Goal: Task Accomplishment & Management: Manage account settings

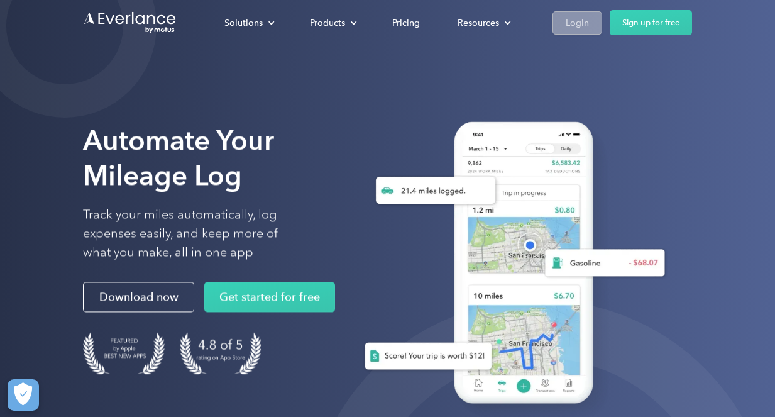
click at [583, 23] on div "Login" at bounding box center [576, 23] width 23 height 16
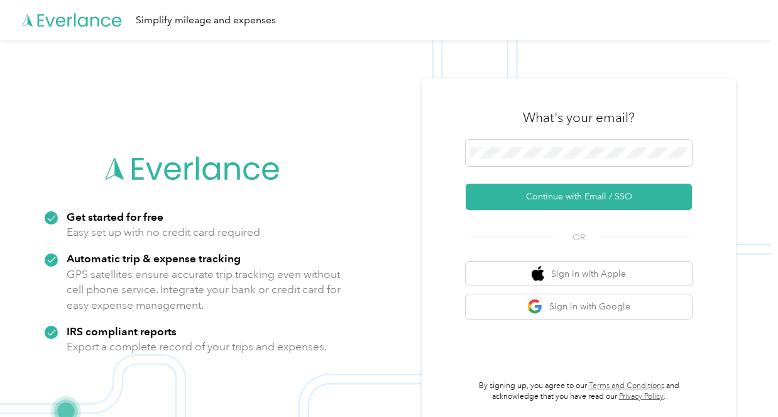
click at [554, 213] on div "What's your email? Continue with Email / SSO OR Sign in with Apple Sign in with…" at bounding box center [579, 249] width 226 height 307
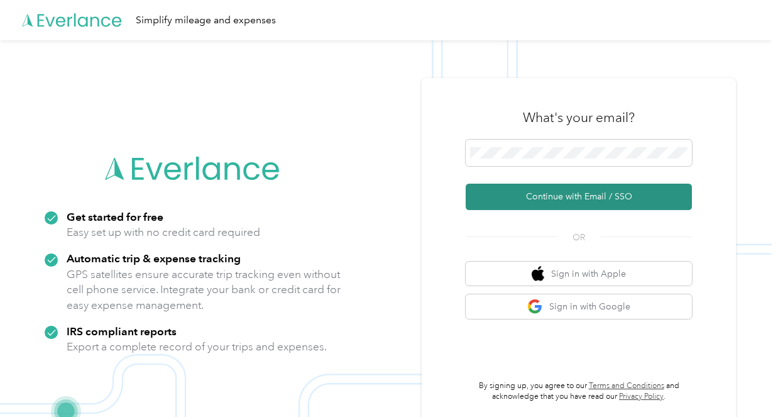
click at [561, 201] on button "Continue with Email / SSO" at bounding box center [579, 196] width 226 height 26
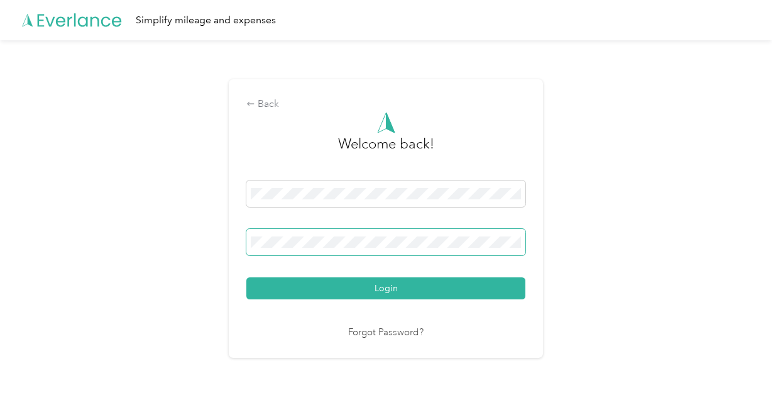
click at [246, 277] on button "Login" at bounding box center [385, 288] width 279 height 22
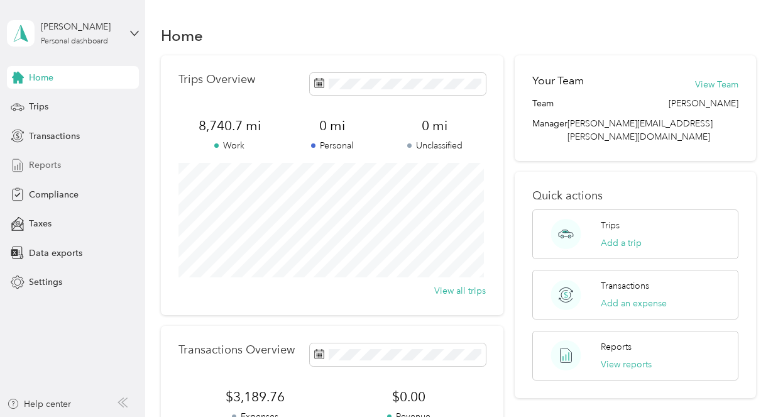
click at [37, 161] on span "Reports" at bounding box center [45, 164] width 32 height 13
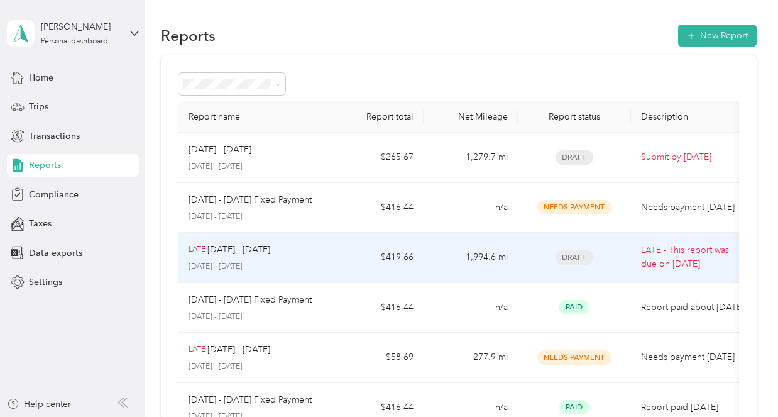
click at [302, 261] on p "[DATE] - [DATE]" at bounding box center [253, 266] width 131 height 11
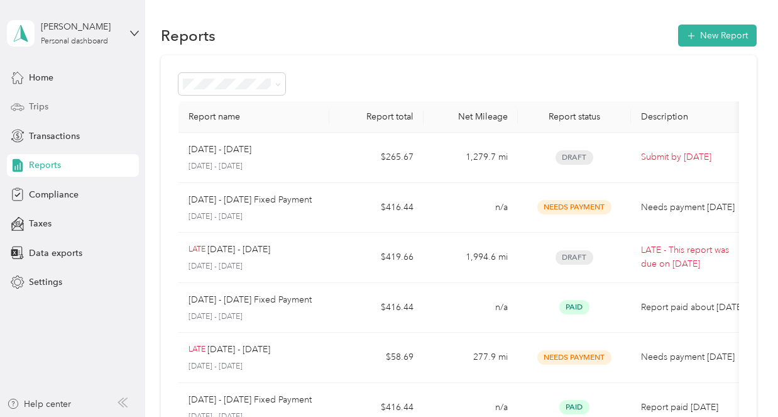
click at [47, 105] on span "Trips" at bounding box center [38, 106] width 19 height 13
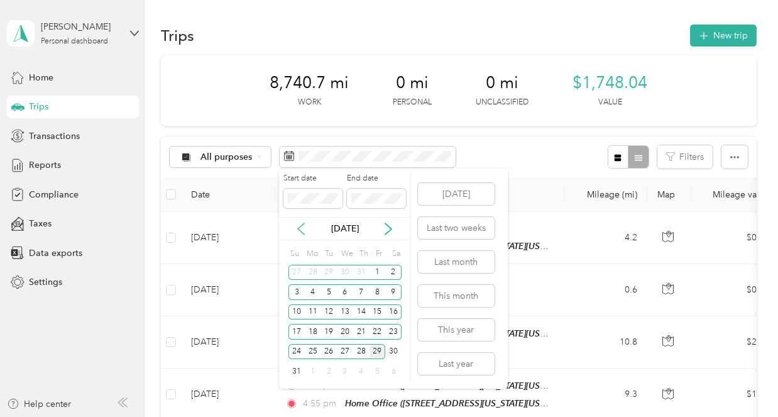
click at [302, 230] on icon at bounding box center [301, 228] width 13 height 13
click at [332, 270] on div "1" at bounding box center [328, 273] width 16 height 16
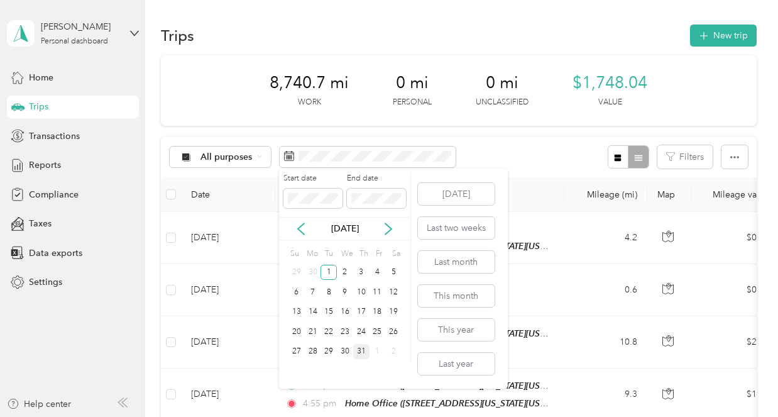
click at [366, 352] on div "31" at bounding box center [361, 352] width 16 height 16
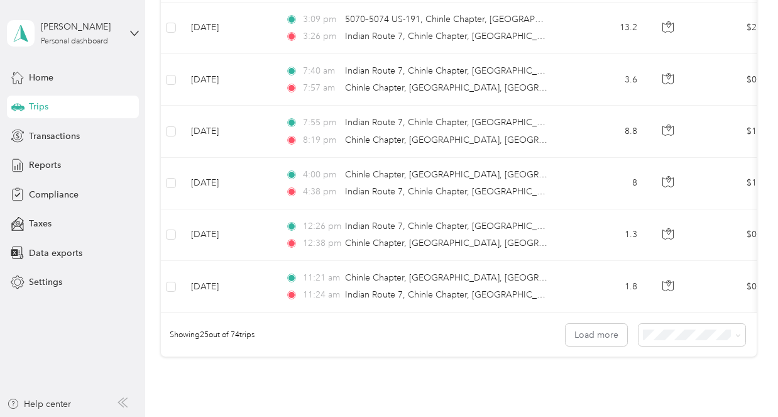
scroll to position [1314, 0]
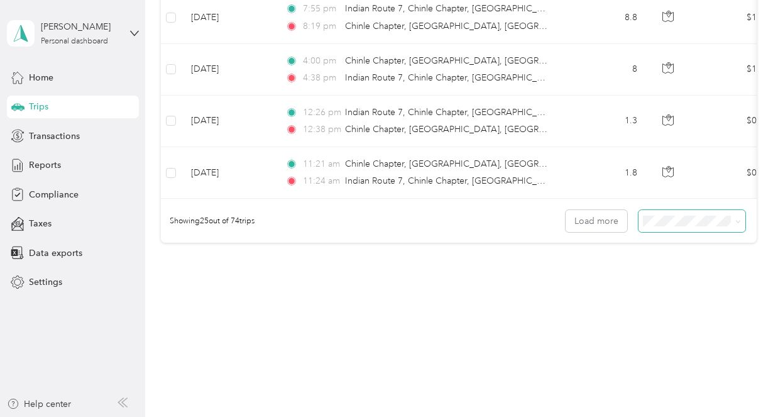
click at [665, 212] on span at bounding box center [691, 221] width 107 height 22
click at [656, 281] on div "100 per load" at bounding box center [689, 286] width 90 height 13
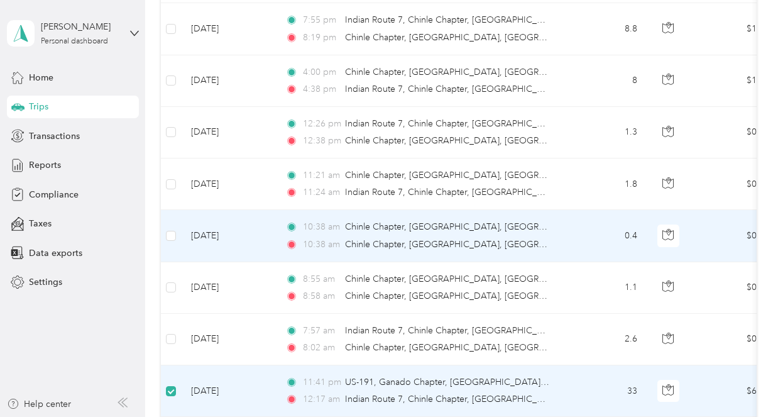
scroll to position [1280, 0]
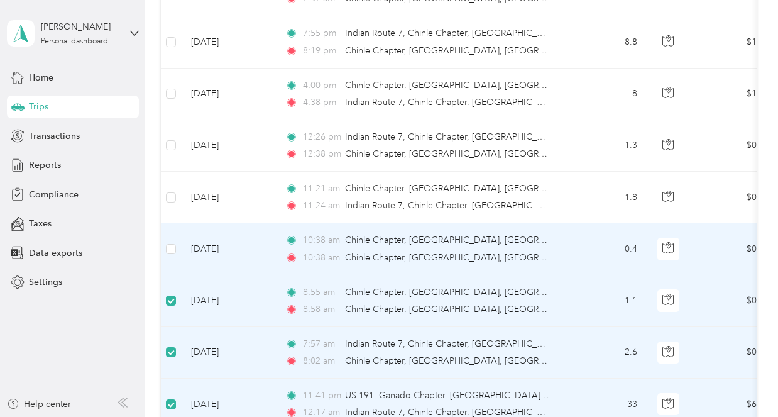
click at [173, 254] on label at bounding box center [171, 249] width 10 height 14
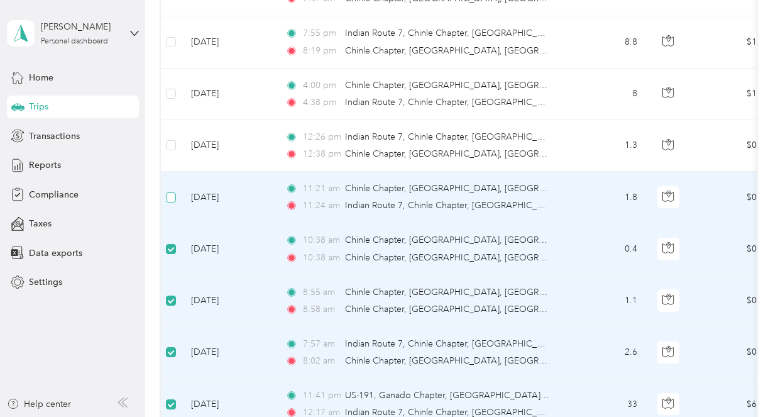
click at [172, 202] on label at bounding box center [171, 197] width 10 height 14
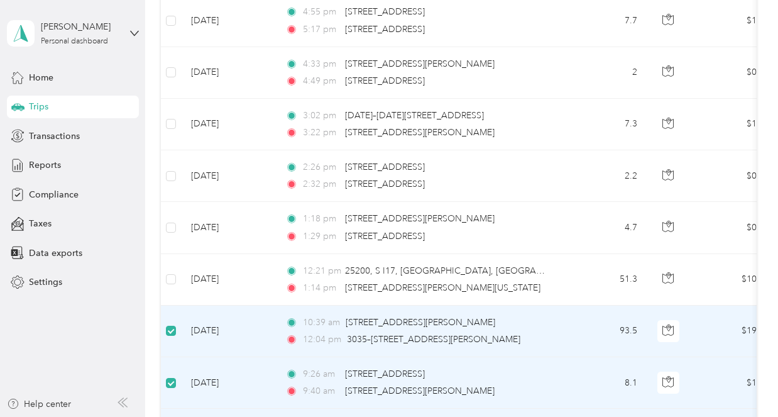
scroll to position [400, 0]
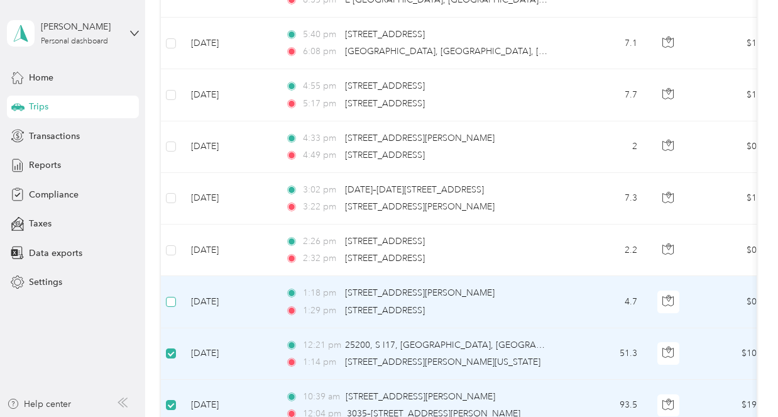
click at [169, 306] on label at bounding box center [171, 302] width 10 height 14
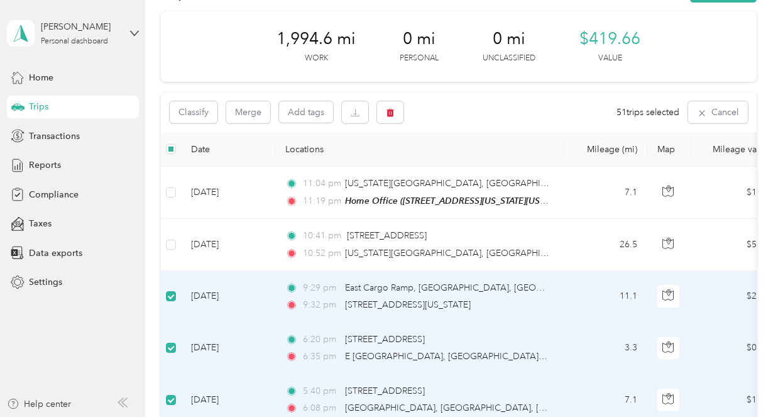
scroll to position [23, 0]
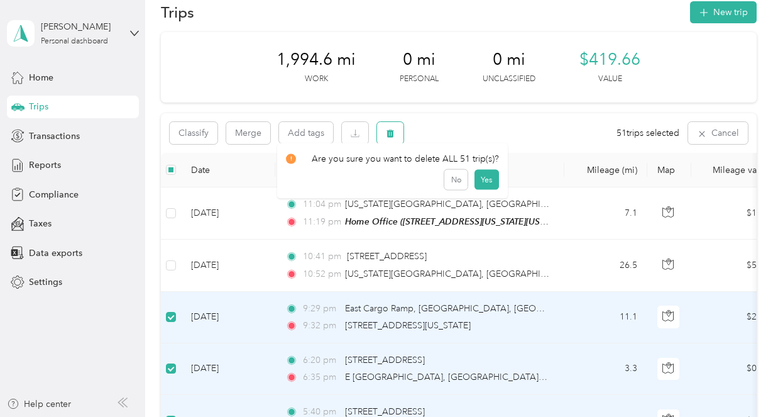
click at [402, 133] on button "button" at bounding box center [390, 133] width 26 height 22
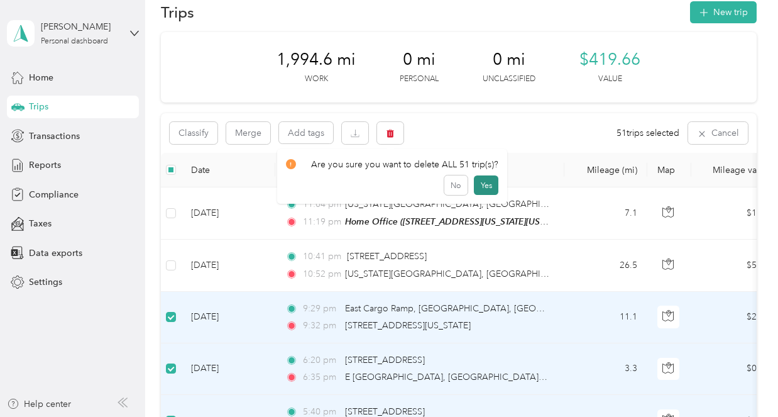
click at [492, 185] on button "Yes" at bounding box center [486, 185] width 25 height 20
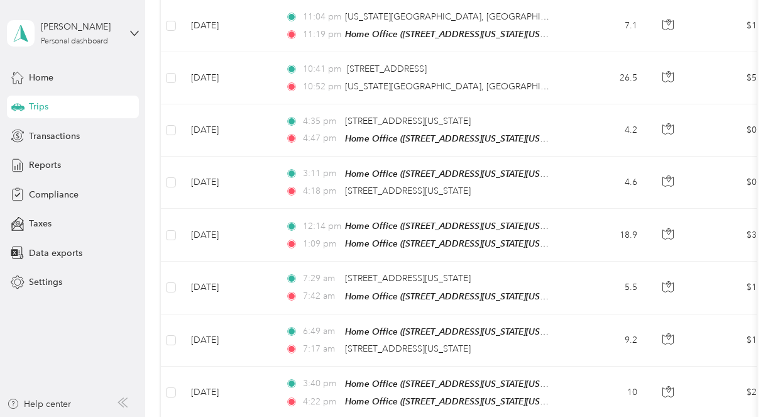
scroll to position [0, 0]
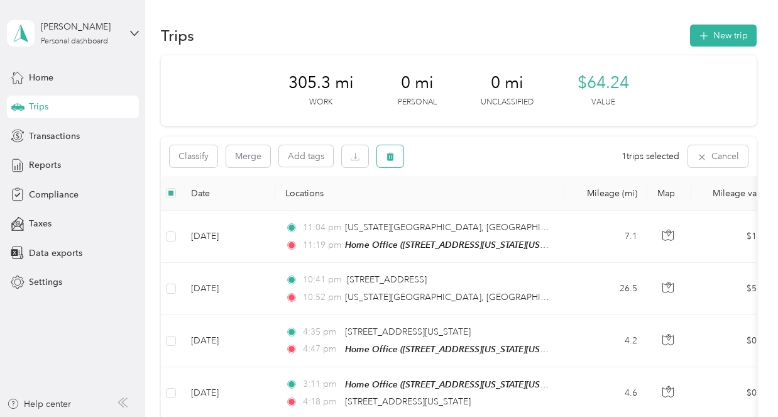
click at [393, 148] on button "button" at bounding box center [390, 156] width 26 height 22
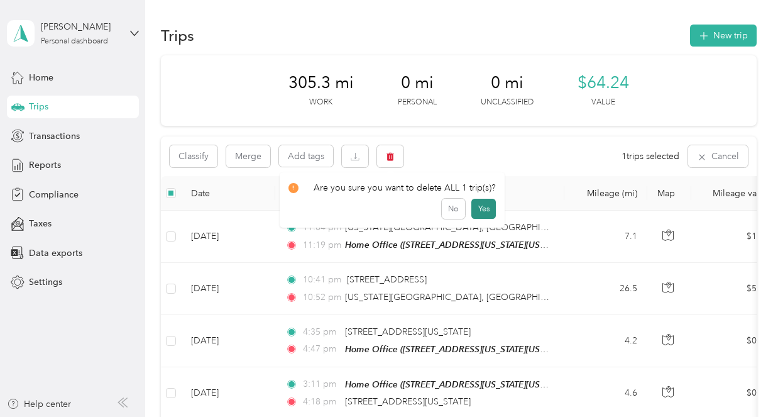
click at [483, 212] on button "Yes" at bounding box center [483, 209] width 25 height 20
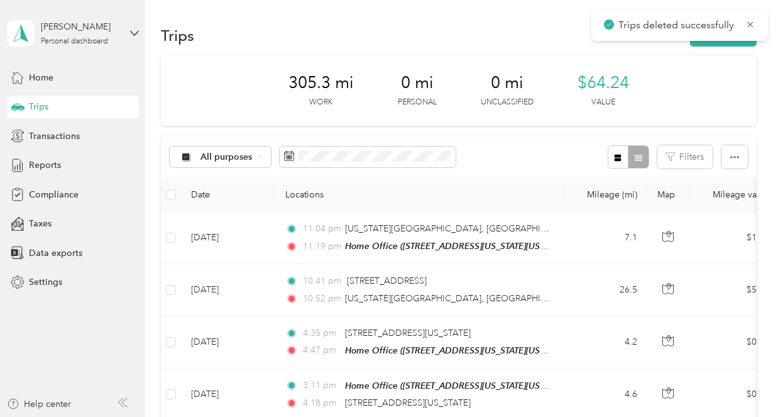
drag, startPoint x: 699, startPoint y: 104, endPoint x: 709, endPoint y: 87, distance: 19.5
click at [699, 103] on div "305.3 mi Work 0 mi Personal 0 mi Unclassified $64.24 Value" at bounding box center [459, 90] width 596 height 70
click at [728, 43] on button "New trip" at bounding box center [723, 36] width 67 height 22
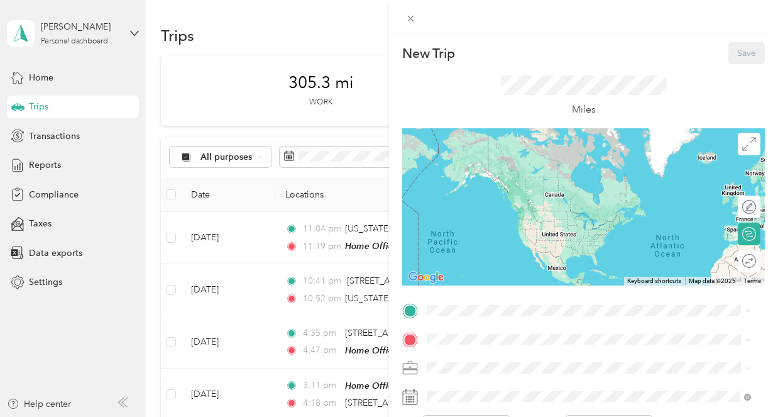
click at [502, 363] on div "Home Office" at bounding box center [599, 359] width 297 height 11
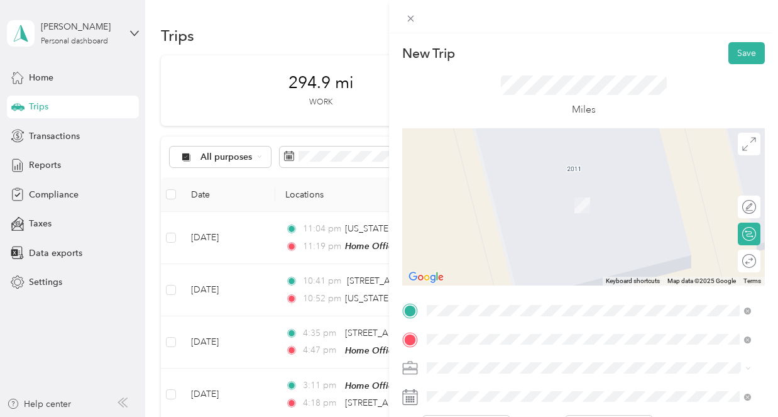
click at [532, 195] on div "[STREET_ADDRESS][US_STATE]" at bounding box center [588, 186] width 315 height 17
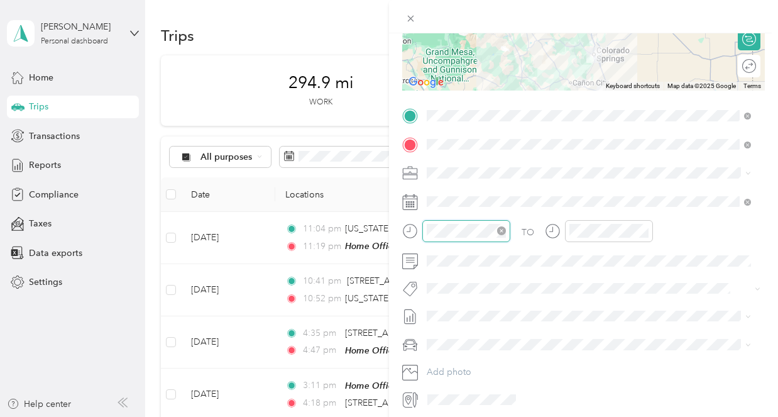
scroll to position [75, 0]
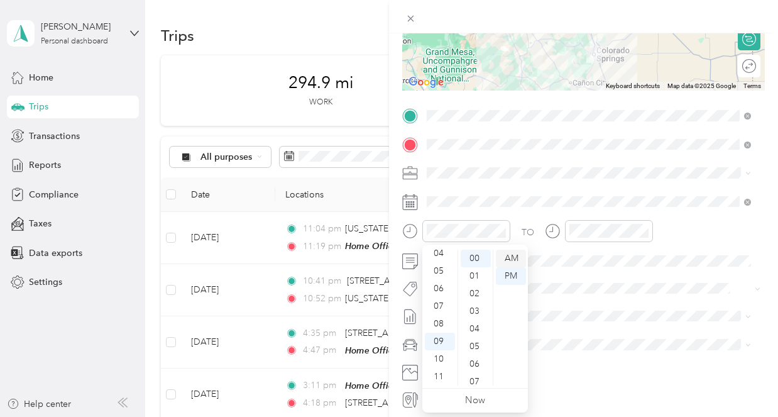
click at [516, 260] on div "AM" at bounding box center [511, 258] width 30 height 18
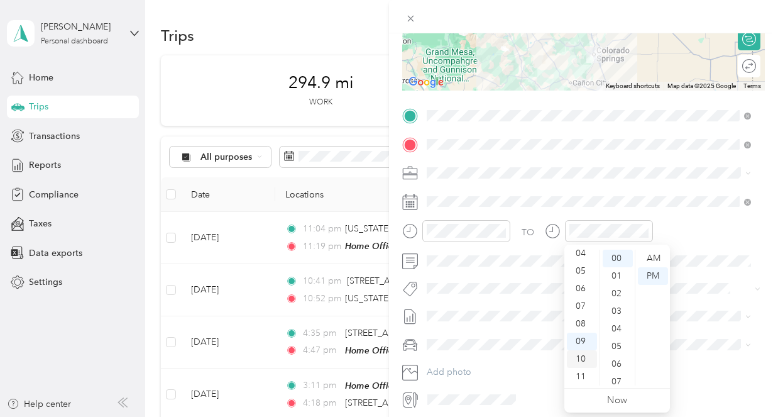
click at [581, 354] on div "10" at bounding box center [582, 359] width 30 height 18
click at [653, 256] on div "AM" at bounding box center [653, 258] width 30 height 18
click at [741, 274] on div "TO Add photo" at bounding box center [583, 257] width 363 height 303
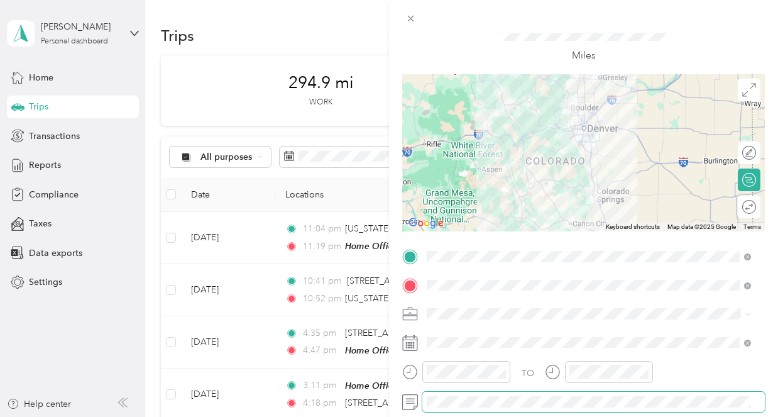
scroll to position [0, 0]
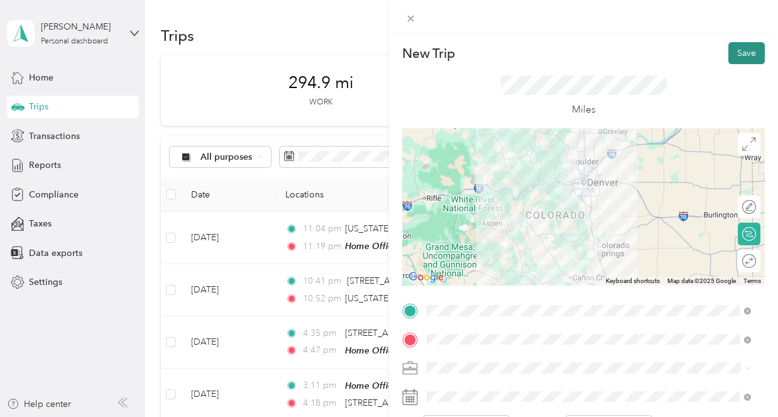
click at [736, 51] on button "Save" at bounding box center [746, 53] width 36 height 22
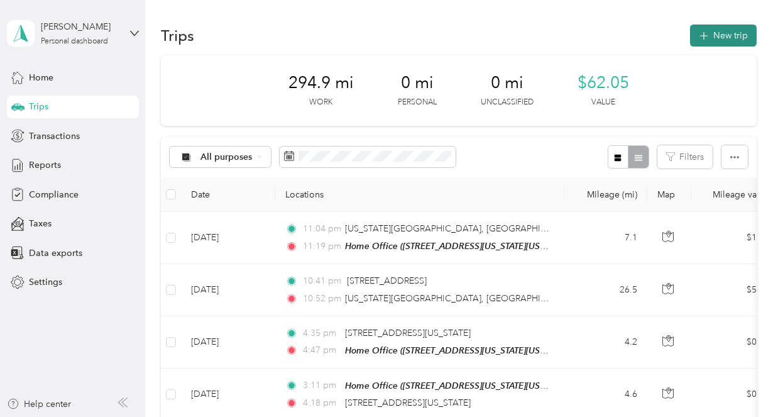
click at [711, 36] on button "New trip" at bounding box center [723, 36] width 67 height 22
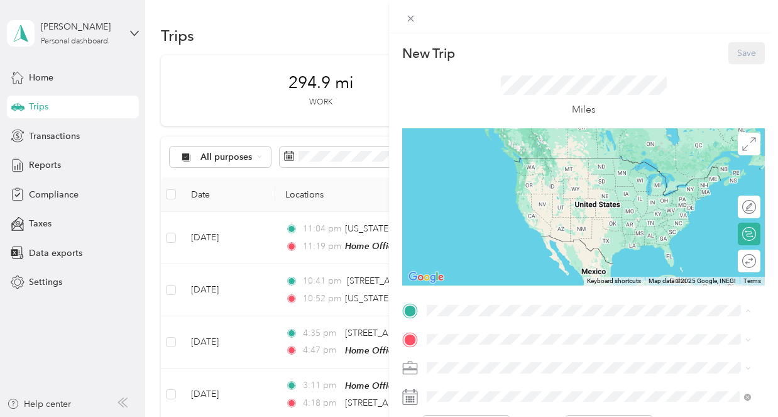
click at [499, 369] on span "2011 [GEOGRAPHIC_DATA][US_STATE], [US_STATE], [GEOGRAPHIC_DATA]" at bounding box center [557, 381] width 212 height 24
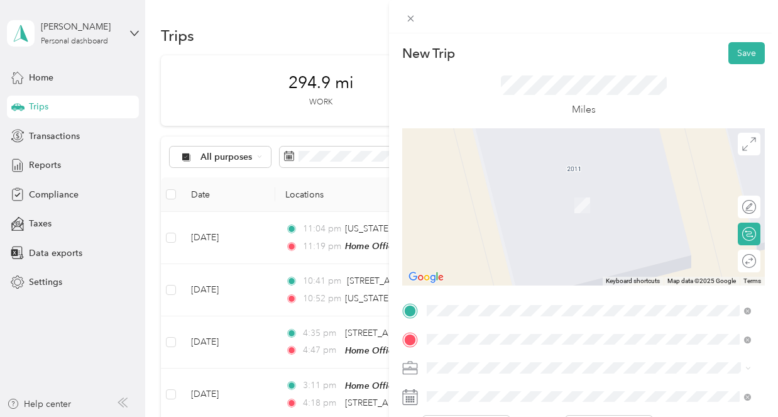
click at [527, 192] on span "[STREET_ADDRESS][US_STATE]" at bounding box center [514, 185] width 126 height 11
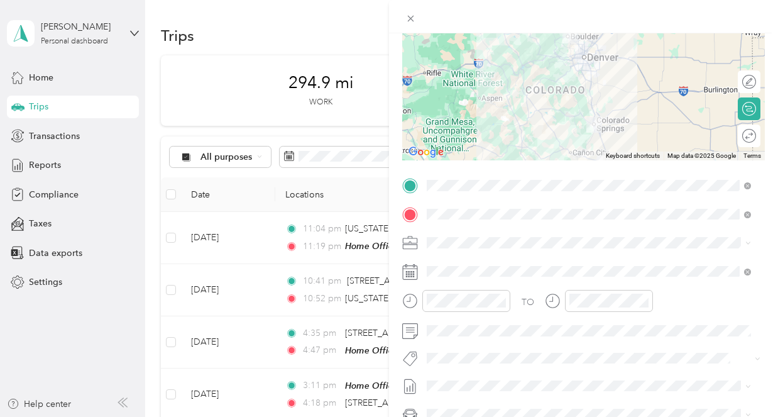
scroll to position [126, 0]
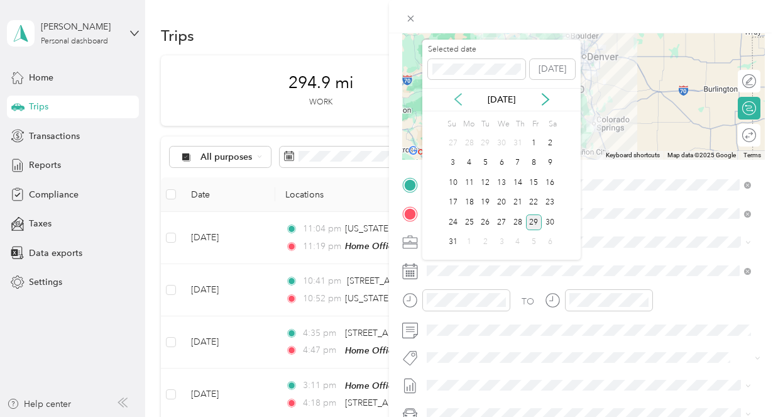
click at [458, 94] on icon at bounding box center [458, 99] width 13 height 13
click at [517, 182] on div "17" at bounding box center [518, 183] width 16 height 16
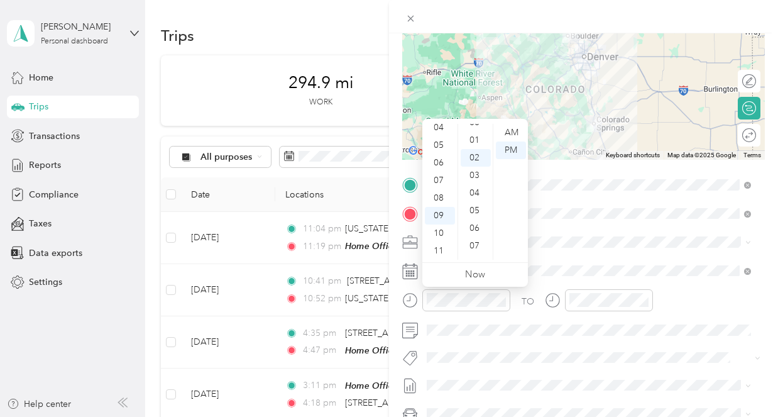
scroll to position [0, 0]
click at [481, 134] on div "00" at bounding box center [476, 133] width 30 height 18
click at [508, 131] on div "AM" at bounding box center [511, 133] width 30 height 18
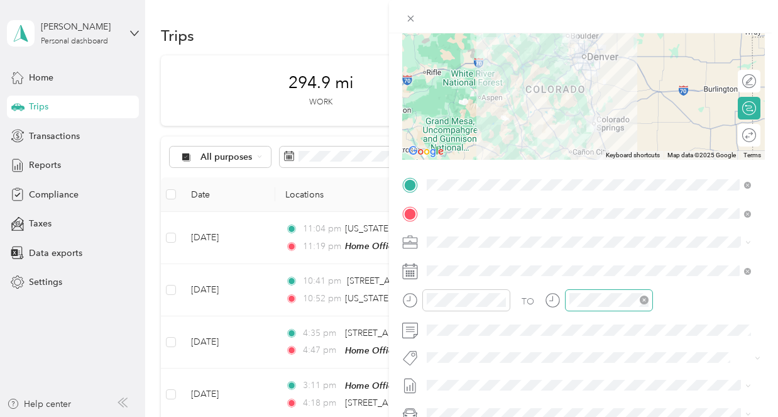
click at [574, 308] on div at bounding box center [609, 300] width 88 height 22
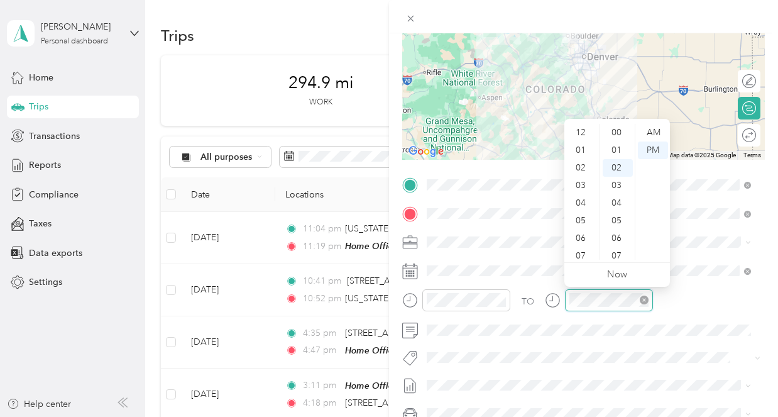
scroll to position [35, 0]
click at [656, 151] on div "PM" at bounding box center [653, 150] width 30 height 18
click at [654, 133] on div "AM" at bounding box center [653, 133] width 30 height 18
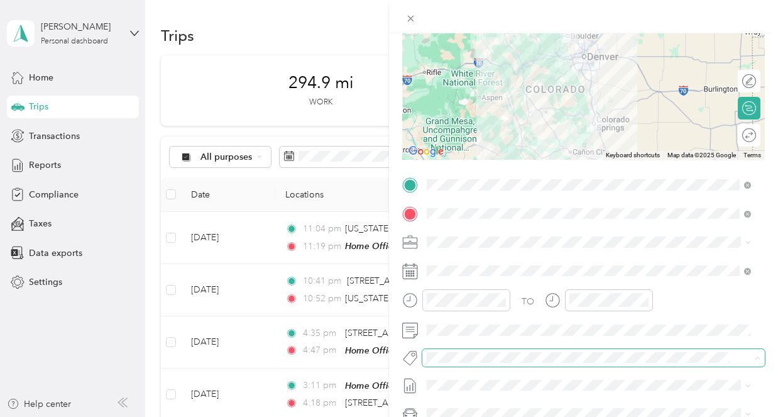
click at [687, 416] on div "New Trip Save This trip cannot be edited because it is either under review, app…" at bounding box center [386, 417] width 772 height 0
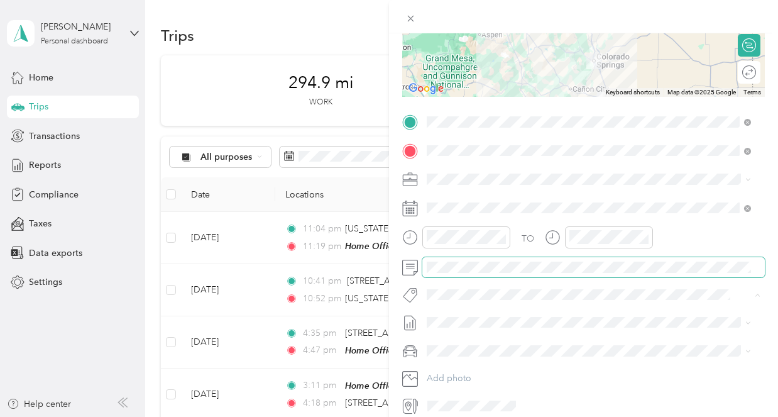
scroll to position [0, 0]
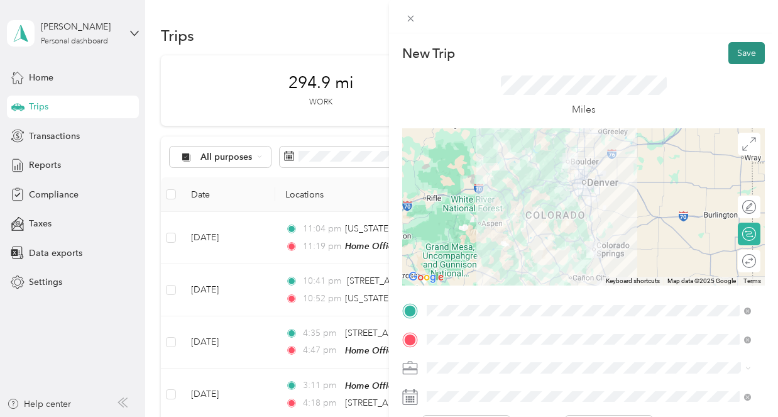
click at [742, 55] on button "Save" at bounding box center [746, 53] width 36 height 22
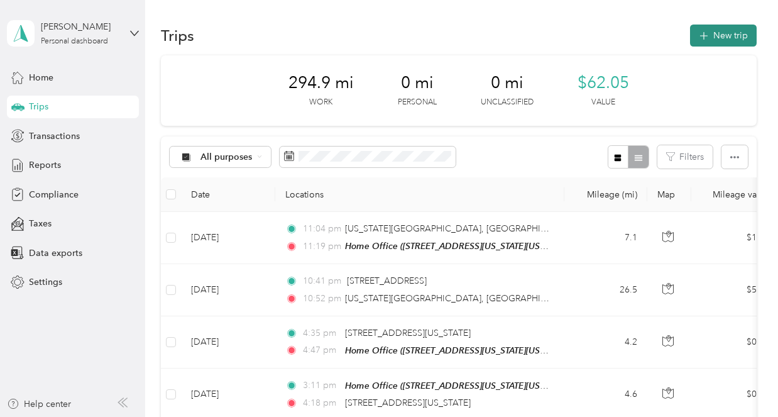
click at [726, 36] on button "New trip" at bounding box center [723, 36] width 67 height 22
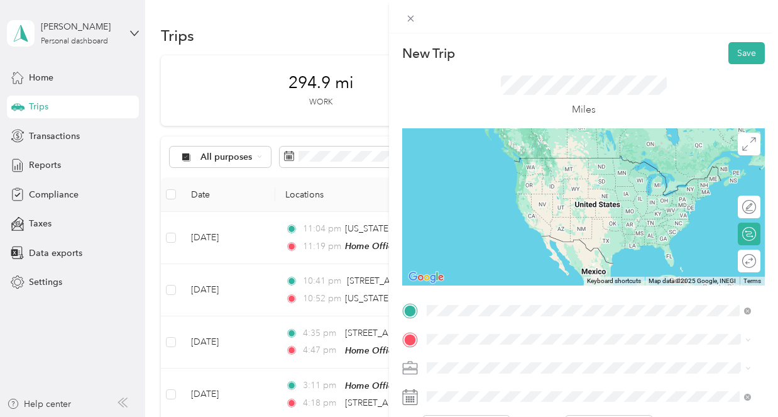
click at [560, 163] on span "[STREET_ADDRESS][US_STATE]" at bounding box center [514, 157] width 126 height 11
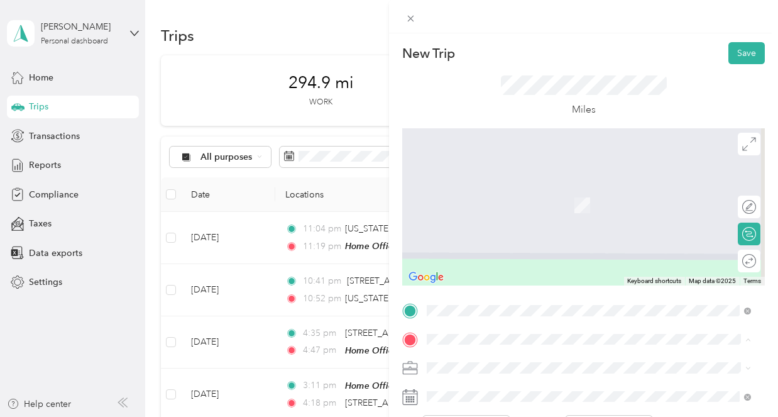
click at [484, 386] on strong "Home Office" at bounding box center [477, 388] width 53 height 11
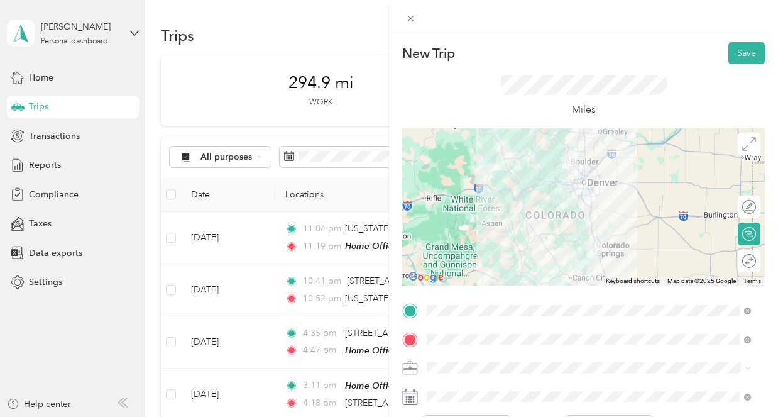
click at [766, 301] on form "New Trip Save This trip cannot be edited because it is either under review, app…" at bounding box center [583, 323] width 389 height 562
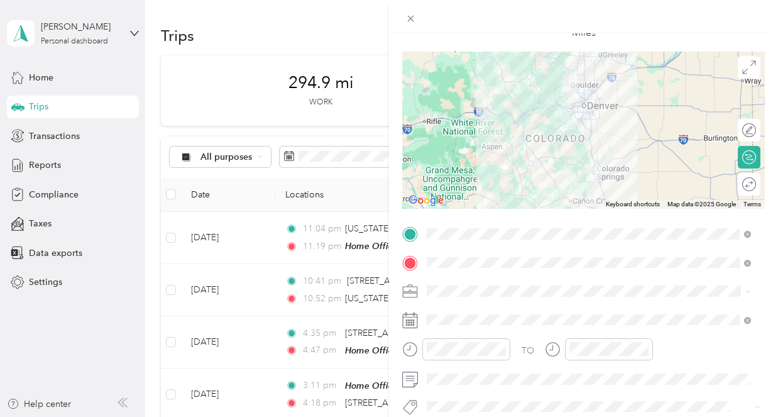
scroll to position [188, 0]
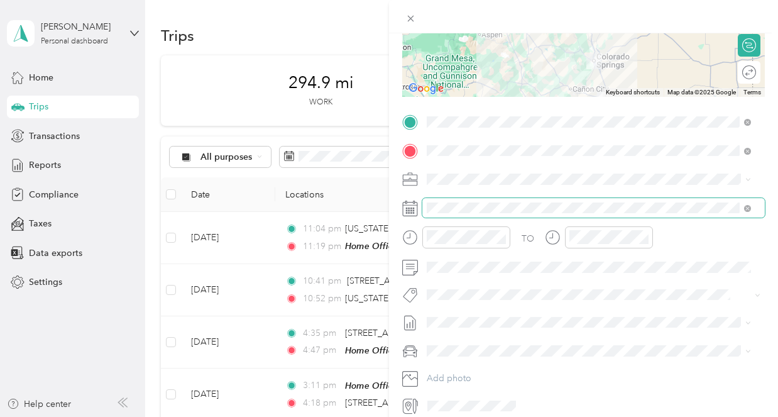
click at [452, 213] on span at bounding box center [593, 208] width 342 height 20
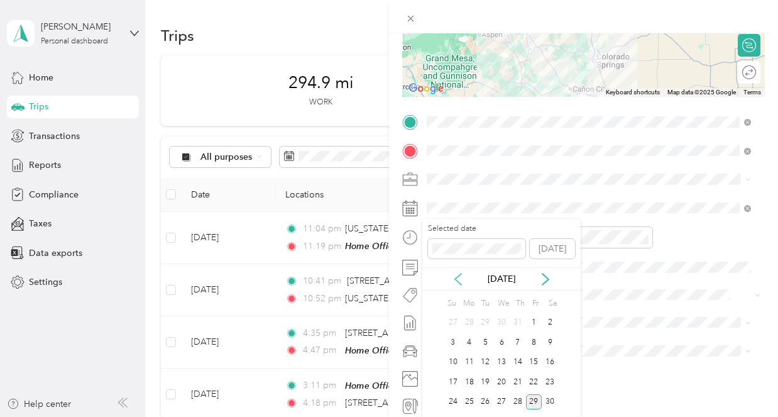
click at [452, 276] on icon at bounding box center [458, 279] width 13 height 13
click at [513, 363] on div "17" at bounding box center [518, 362] width 16 height 16
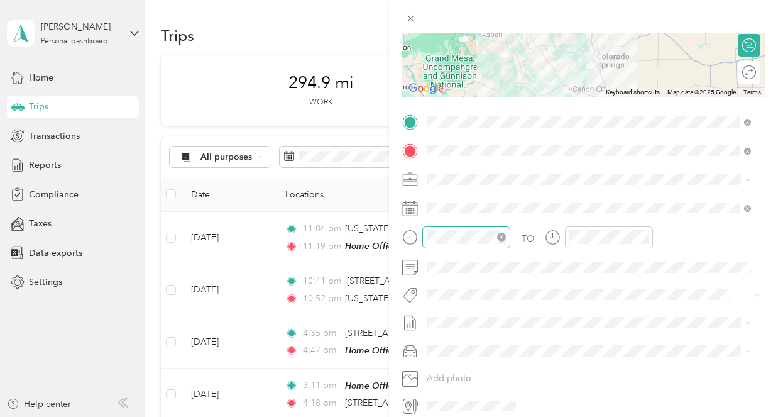
click at [473, 244] on div at bounding box center [466, 237] width 88 height 22
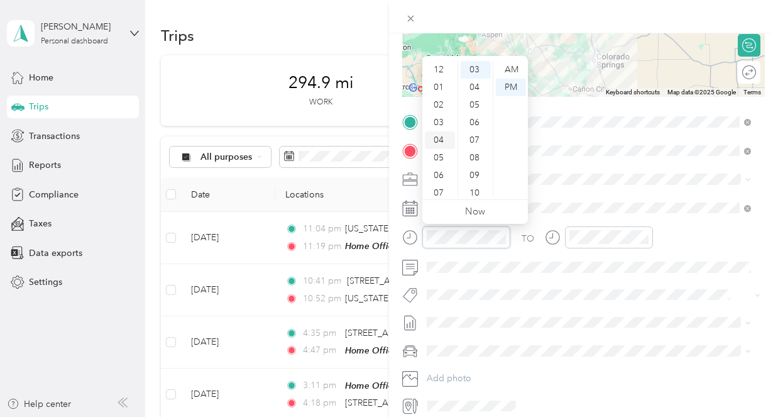
scroll to position [0, 0]
click at [449, 107] on div "02" at bounding box center [440, 105] width 30 height 18
click at [509, 80] on div "PM" at bounding box center [511, 88] width 30 height 18
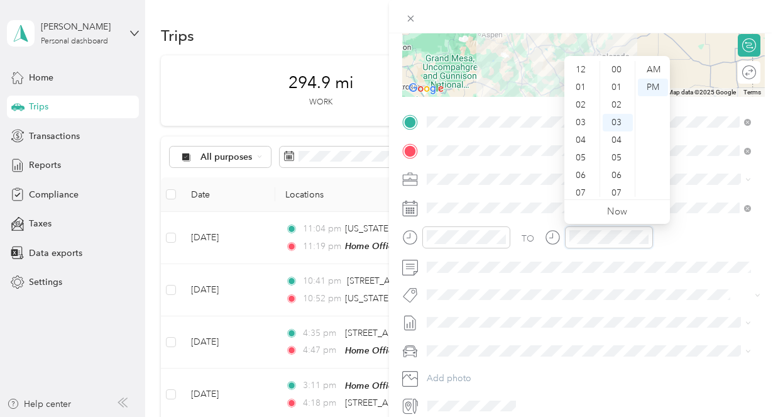
scroll to position [53, 0]
click at [584, 85] on div "05" at bounding box center [582, 83] width 30 height 18
click at [647, 85] on div "PM" at bounding box center [653, 88] width 30 height 18
click at [683, 339] on div "TO Add photo" at bounding box center [583, 263] width 363 height 303
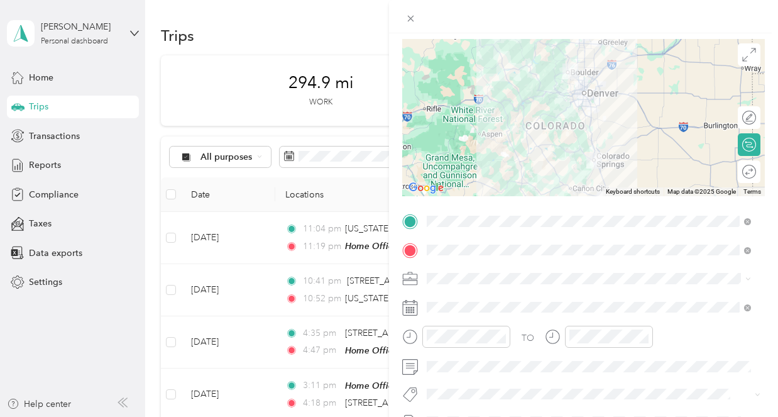
scroll to position [0, 0]
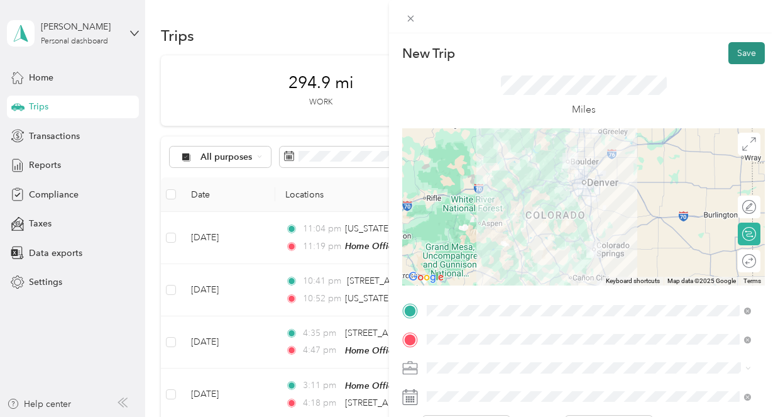
click at [731, 52] on button "Save" at bounding box center [746, 53] width 36 height 22
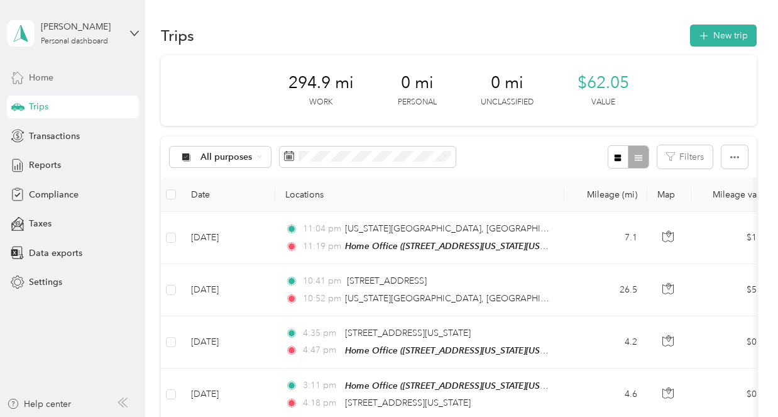
click at [36, 73] on span "Home" at bounding box center [41, 77] width 25 height 13
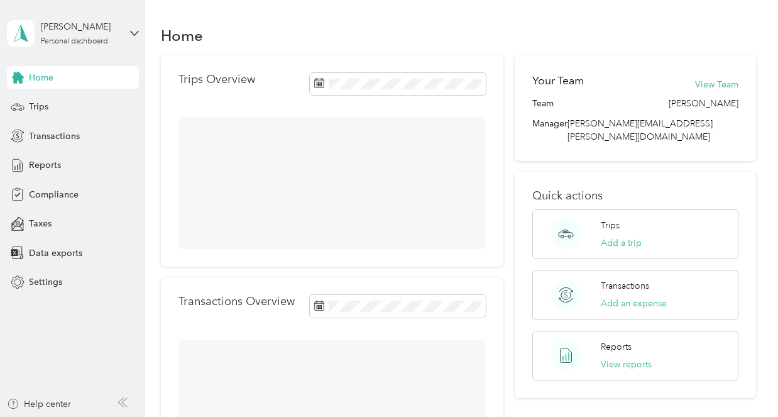
drag, startPoint x: 41, startPoint y: 106, endPoint x: 153, endPoint y: 123, distance: 113.2
click at [41, 106] on span "Trips" at bounding box center [38, 106] width 19 height 13
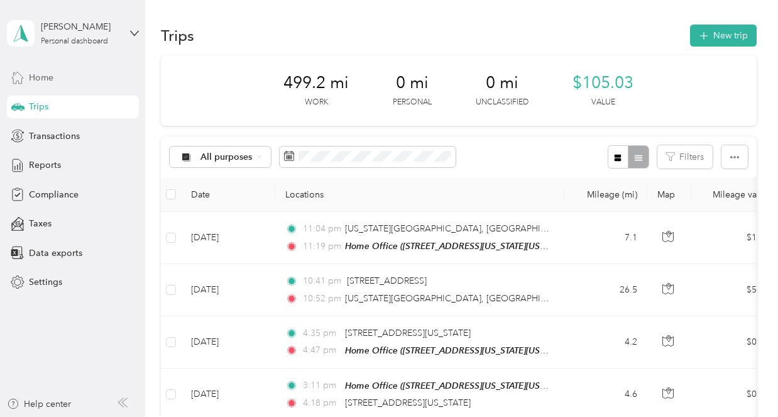
click at [48, 80] on span "Home" at bounding box center [41, 77] width 25 height 13
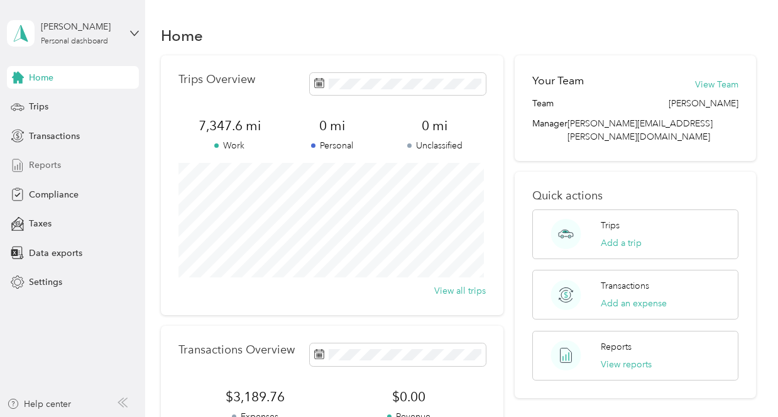
click at [60, 165] on div "Reports" at bounding box center [73, 165] width 132 height 23
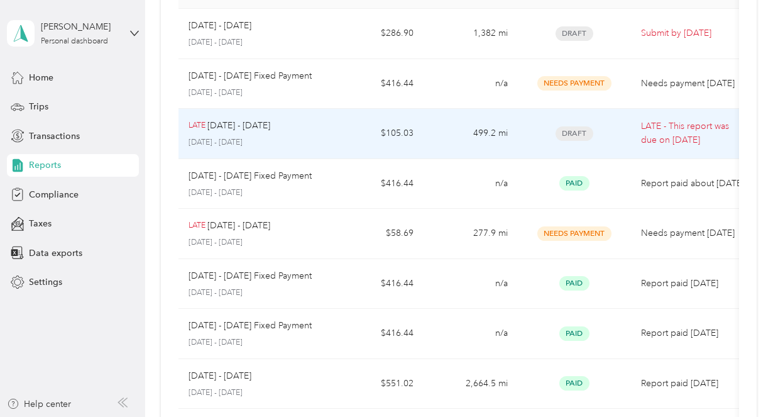
scroll to position [126, 0]
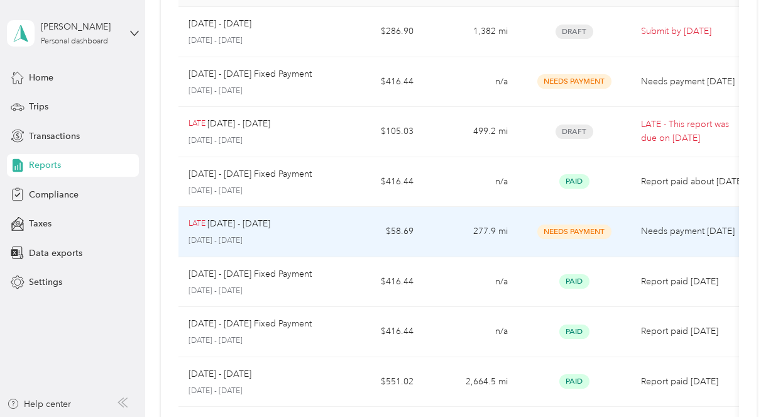
click at [290, 226] on div "LATE [DATE] - [DATE]" at bounding box center [253, 224] width 131 height 14
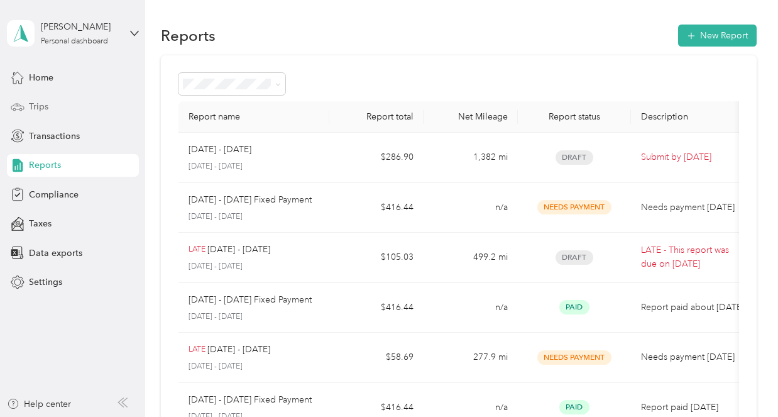
click at [48, 110] on div "Trips" at bounding box center [73, 107] width 132 height 23
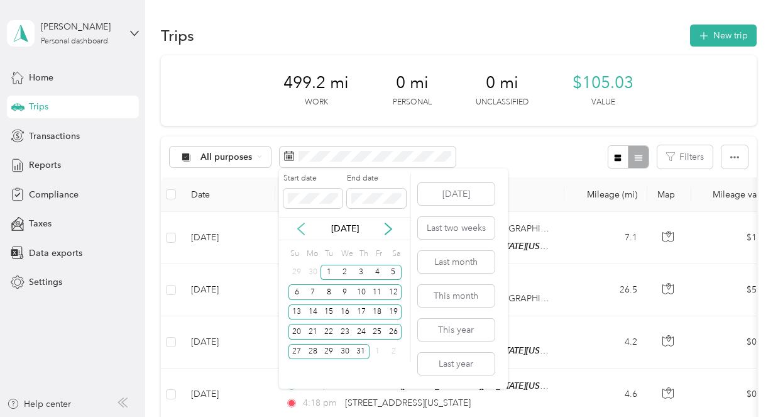
click at [299, 229] on icon at bounding box center [301, 228] width 6 height 11
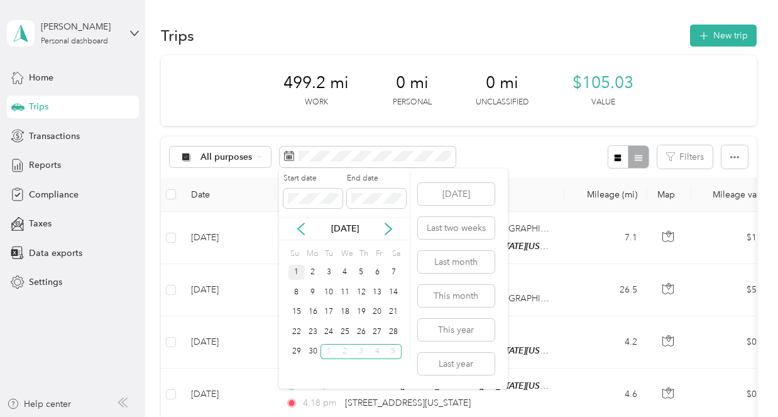
click at [298, 276] on div "1" at bounding box center [296, 273] width 16 height 16
click at [312, 348] on div "30" at bounding box center [313, 352] width 16 height 16
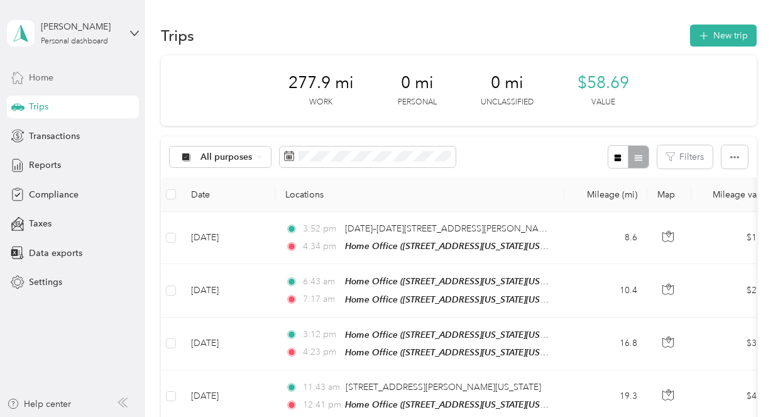
click at [45, 79] on span "Home" at bounding box center [41, 77] width 25 height 13
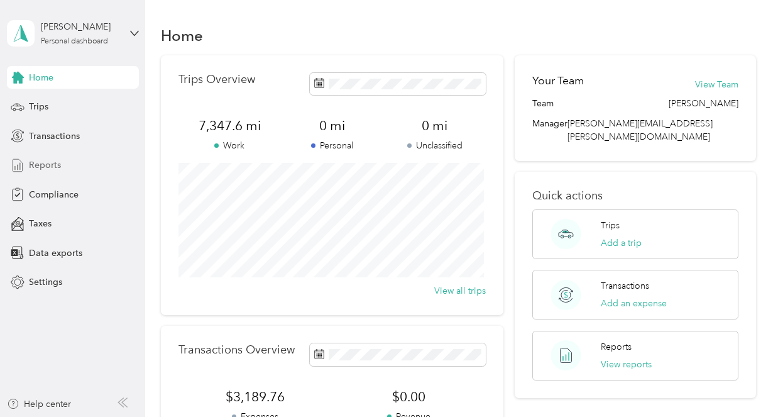
click at [36, 159] on span "Reports" at bounding box center [45, 164] width 32 height 13
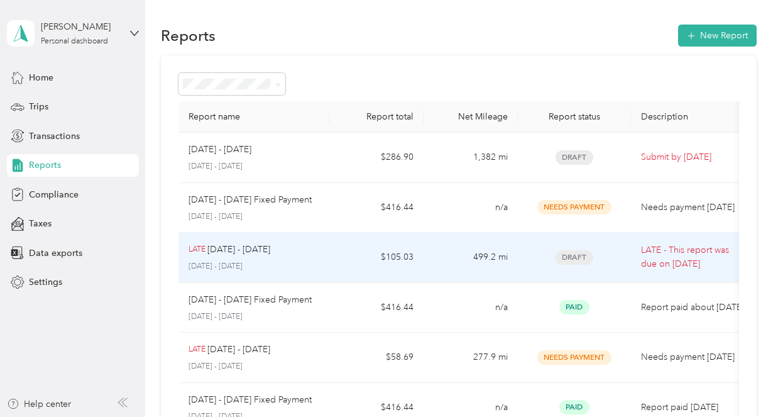
scroll to position [126, 0]
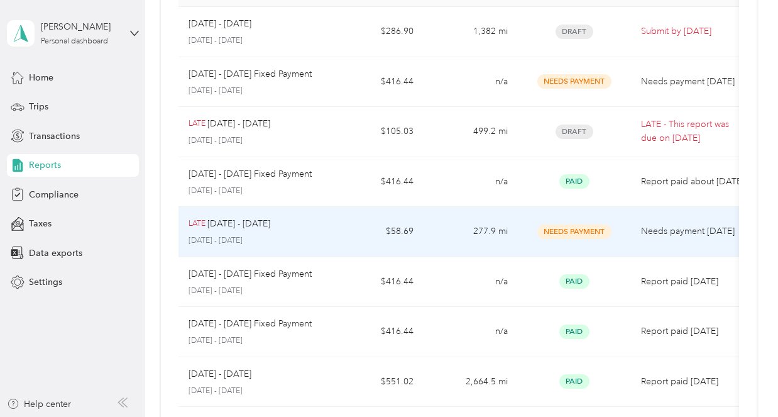
click at [474, 239] on td "277.9 mi" at bounding box center [470, 232] width 94 height 50
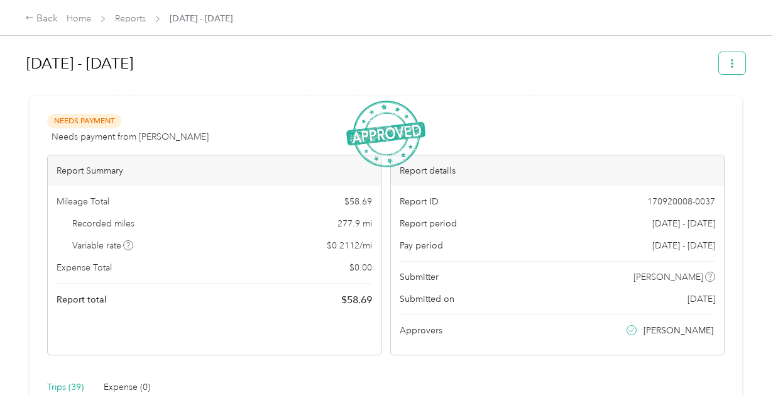
click at [729, 72] on button "button" at bounding box center [732, 63] width 26 height 22
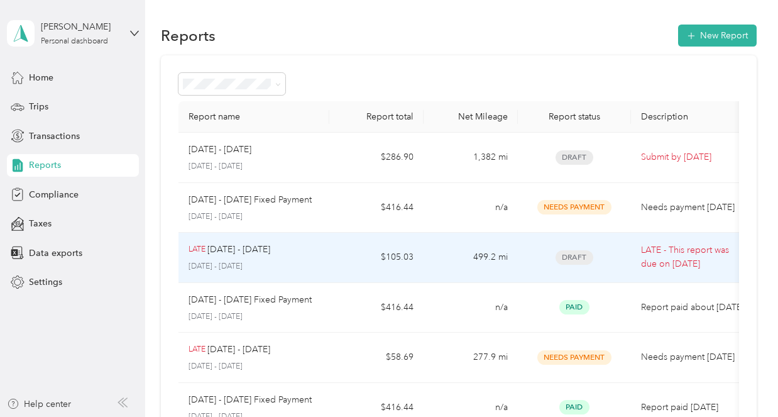
click at [281, 258] on div "LATE [DATE] - [DATE] [DATE] - [DATE]" at bounding box center [253, 258] width 131 height 30
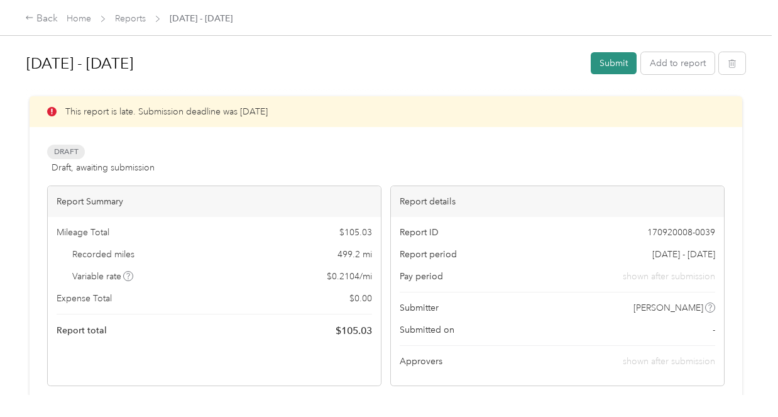
click at [613, 65] on button "Submit" at bounding box center [614, 63] width 46 height 22
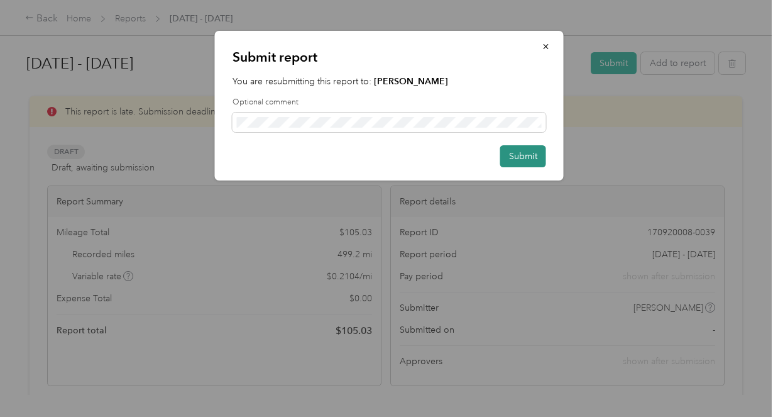
click at [524, 158] on button "Submit" at bounding box center [523, 156] width 46 height 22
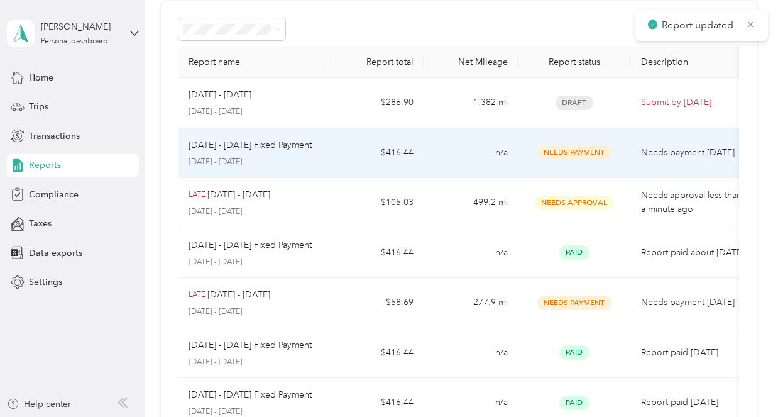
scroll to position [126, 0]
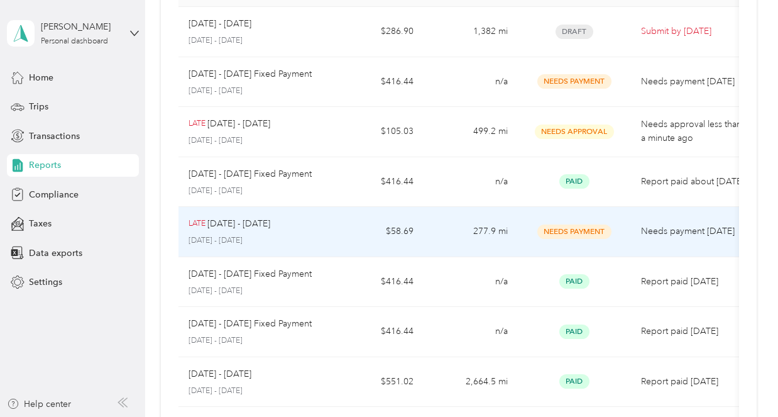
click at [386, 224] on td "$58.69" at bounding box center [376, 232] width 94 height 50
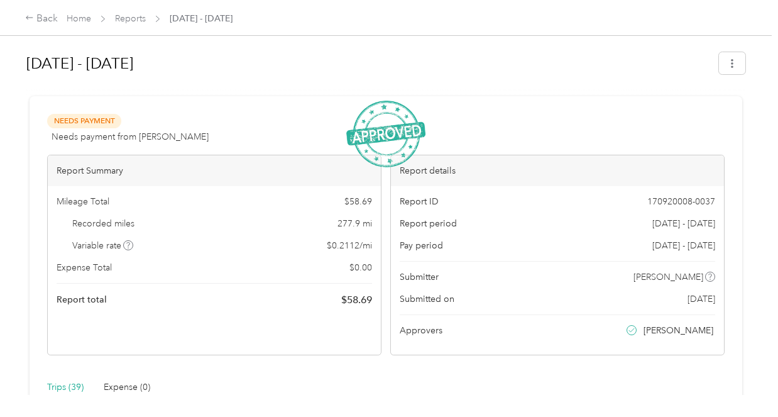
click at [615, 120] on div "Needs Payment Needs payment from [PERSON_NAME] View activity & comments" at bounding box center [385, 129] width 677 height 30
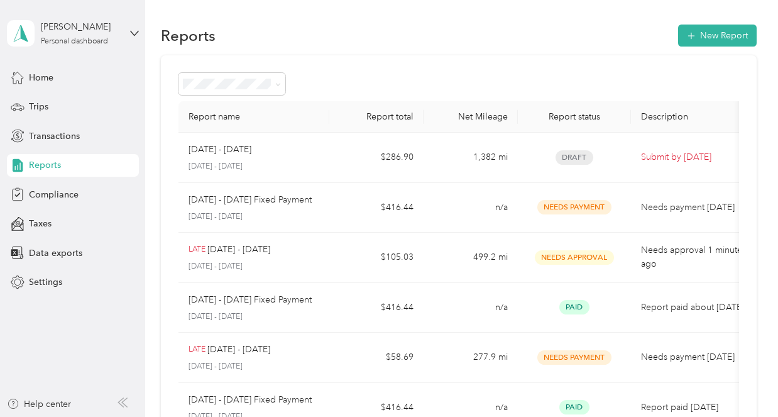
click at [406, 28] on div "Reports New Report" at bounding box center [459, 35] width 596 height 26
click at [50, 109] on div "Trips" at bounding box center [73, 107] width 132 height 23
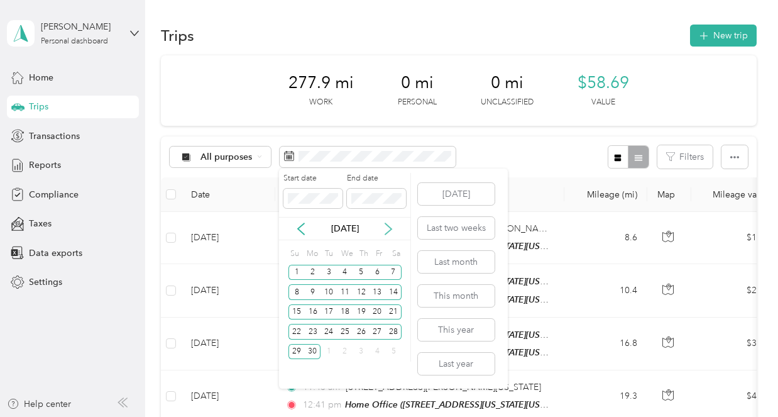
click at [386, 224] on icon at bounding box center [388, 228] width 13 height 13
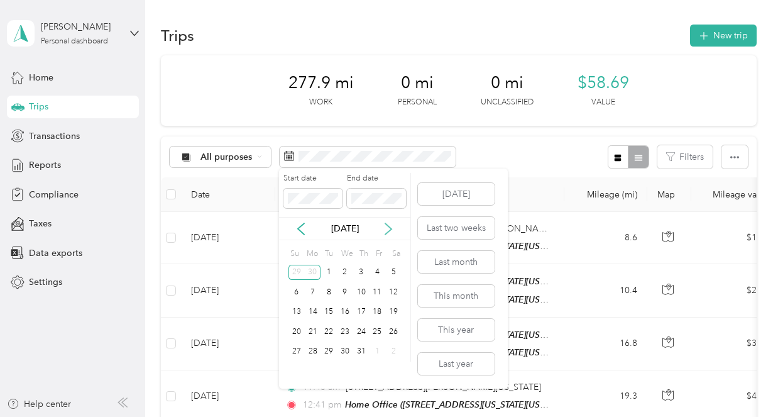
click at [388, 226] on icon at bounding box center [388, 228] width 6 height 11
click at [379, 273] on div "1" at bounding box center [377, 273] width 16 height 16
click at [299, 368] on div "31" at bounding box center [296, 371] width 16 height 16
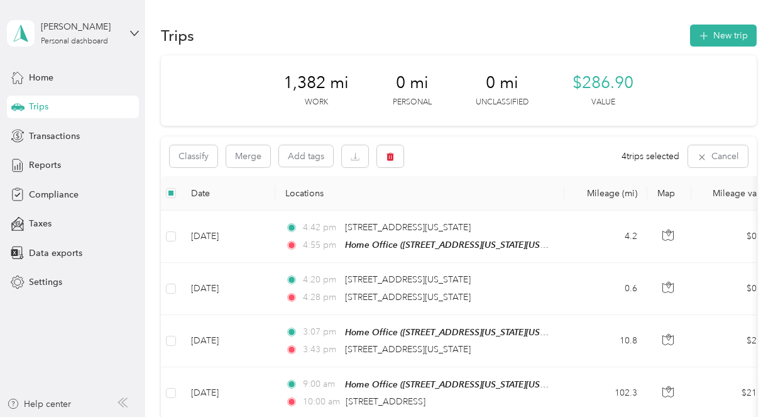
click at [493, 151] on div "Classify Merge Add tags 4 trips selected Cancel" at bounding box center [459, 156] width 596 height 40
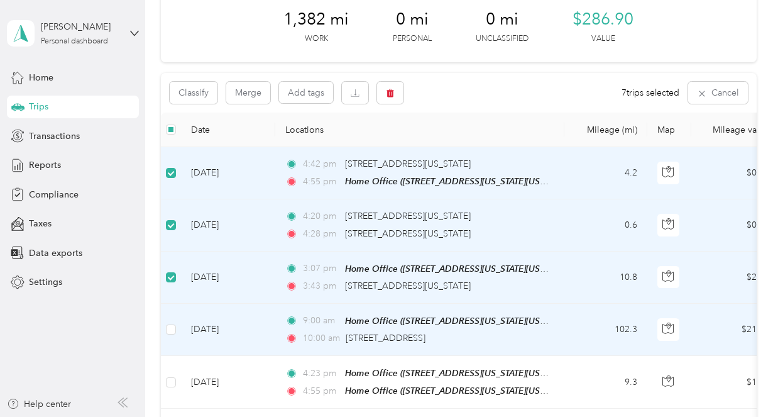
scroll to position [63, 0]
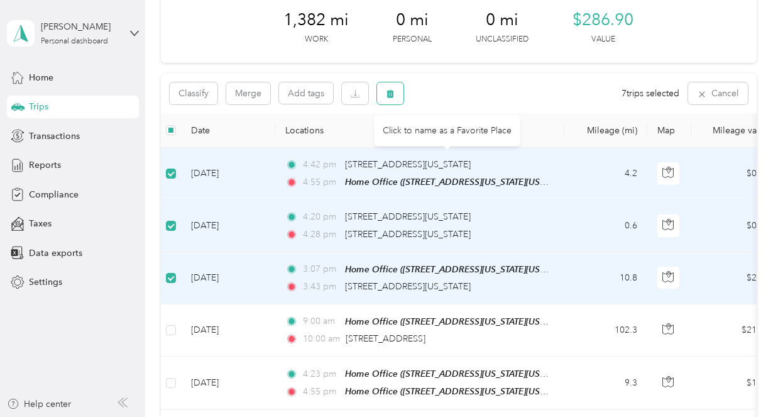
click at [395, 101] on button "button" at bounding box center [390, 93] width 26 height 22
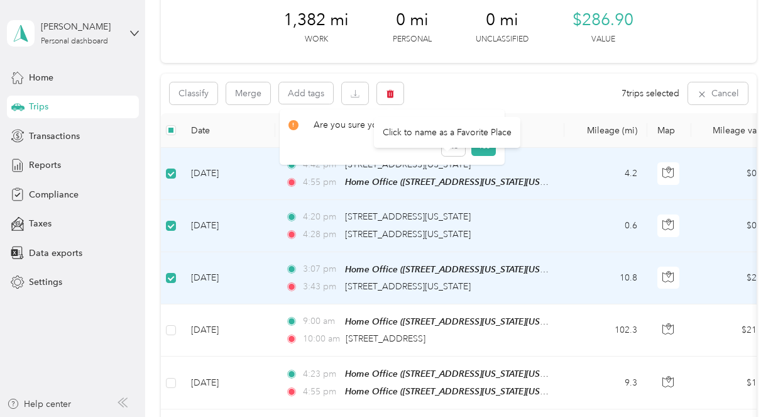
click at [483, 143] on div "Click to name as a Favorite Place" at bounding box center [447, 132] width 146 height 31
click at [483, 148] on button "Yes" at bounding box center [483, 146] width 25 height 20
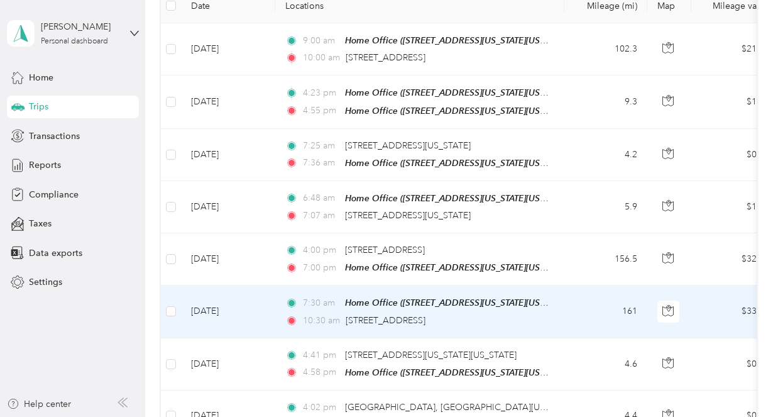
scroll to position [251, 0]
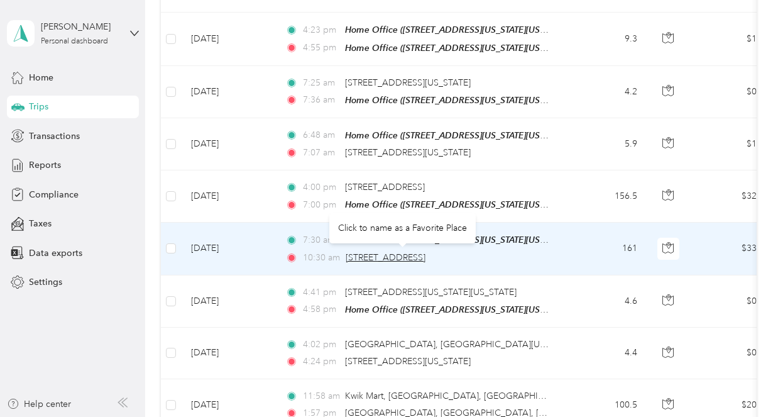
click at [377, 256] on span "[STREET_ADDRESS]" at bounding box center [386, 257] width 80 height 11
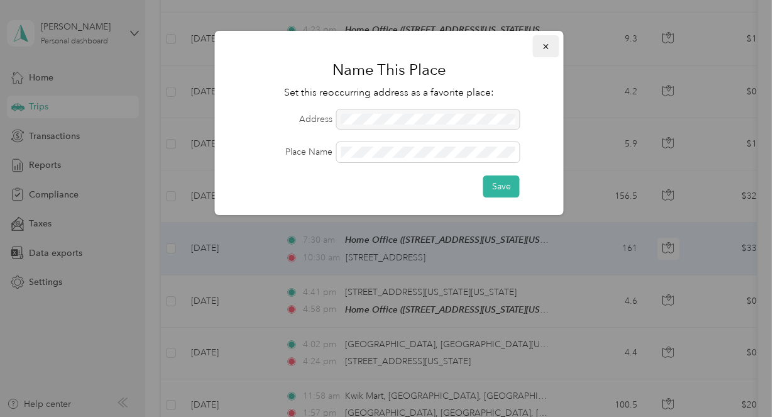
click at [547, 46] on icon "button" at bounding box center [546, 46] width 9 height 9
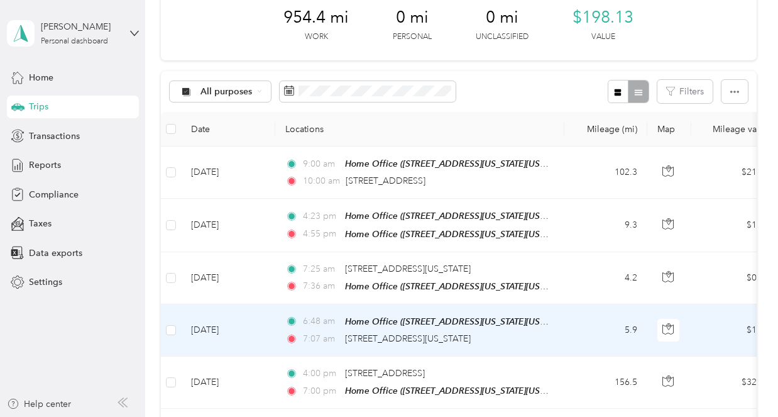
scroll to position [63, 0]
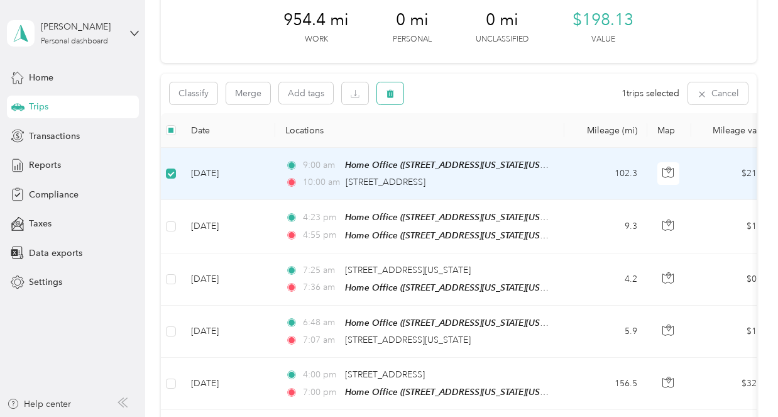
click at [391, 97] on icon "button" at bounding box center [390, 94] width 8 height 8
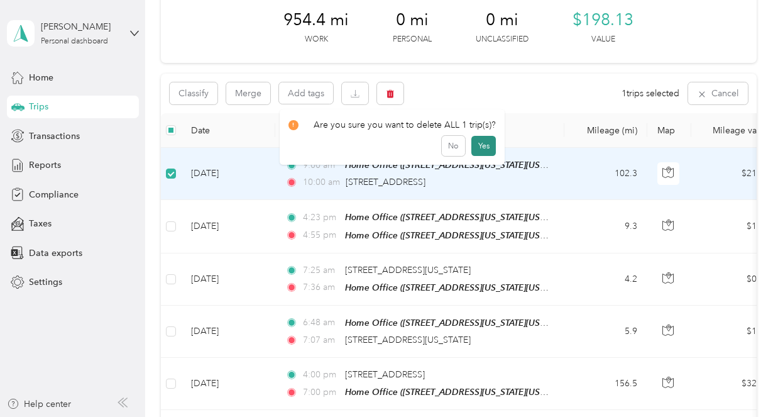
click at [487, 139] on button "Yes" at bounding box center [483, 146] width 25 height 20
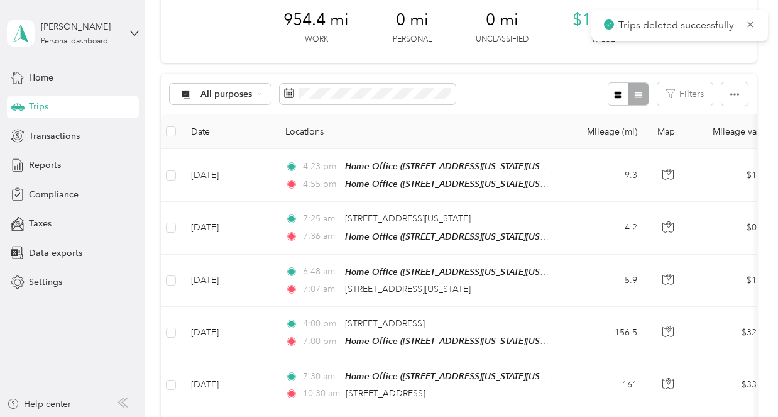
click at [540, 99] on div "All purposes Filters" at bounding box center [459, 94] width 596 height 41
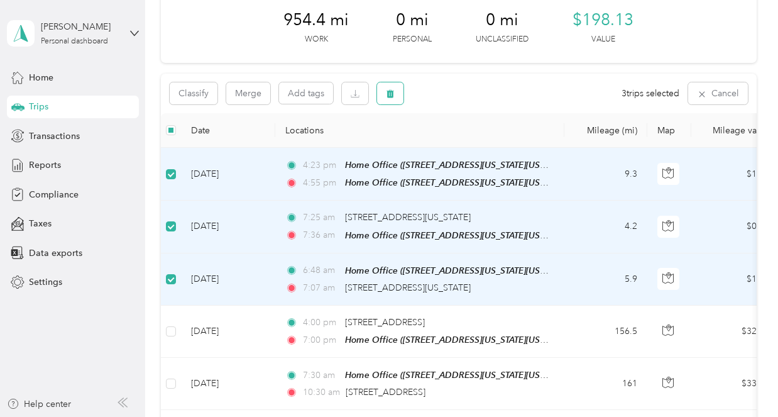
click at [396, 95] on button "button" at bounding box center [390, 93] width 26 height 22
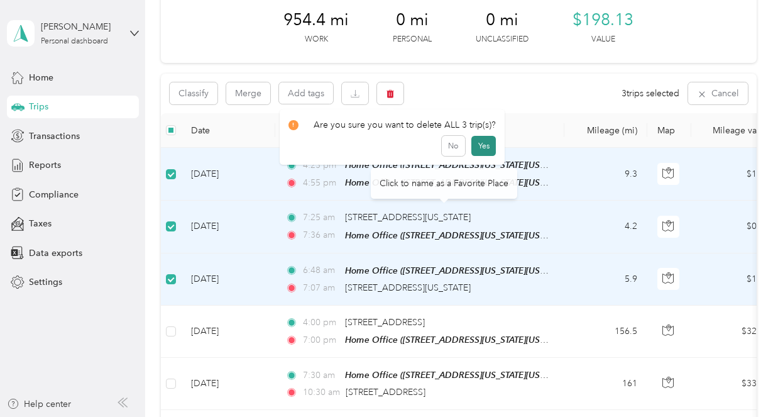
click at [486, 144] on button "Yes" at bounding box center [483, 146] width 25 height 20
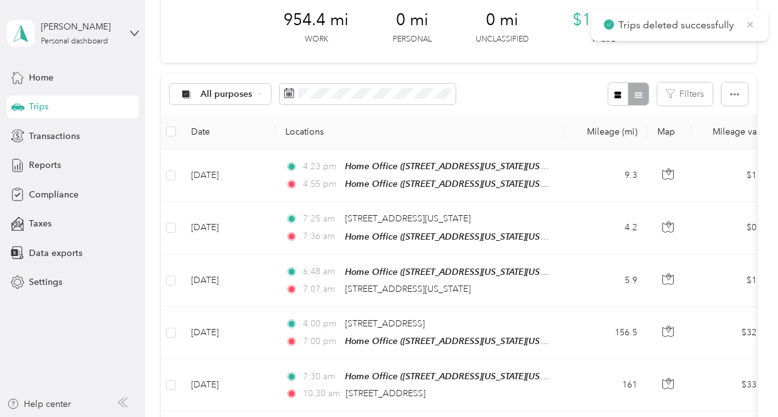
click at [754, 27] on icon at bounding box center [750, 24] width 10 height 11
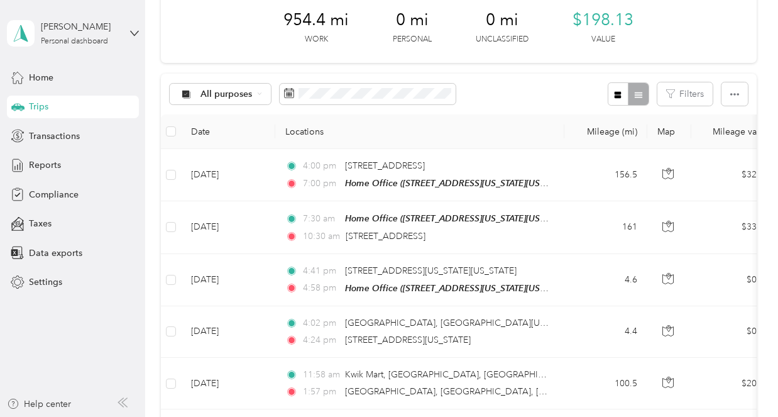
click at [532, 112] on div "All purposes Filters" at bounding box center [459, 94] width 596 height 41
click at [49, 82] on span "Home" at bounding box center [41, 77] width 25 height 13
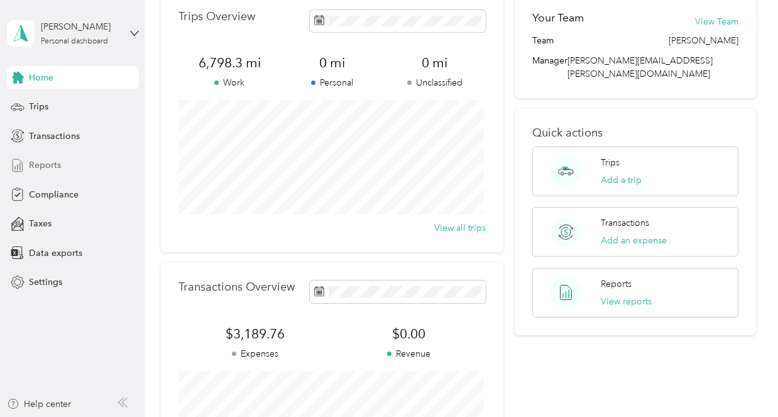
click at [50, 168] on span "Reports" at bounding box center [45, 164] width 32 height 13
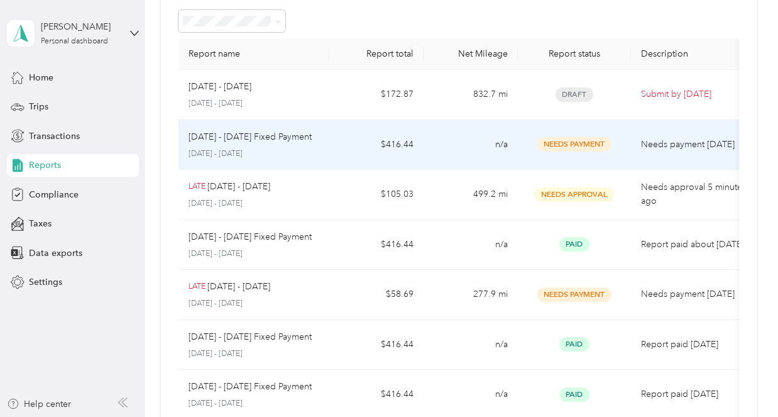
click at [343, 145] on td "$416.44" at bounding box center [376, 145] width 94 height 50
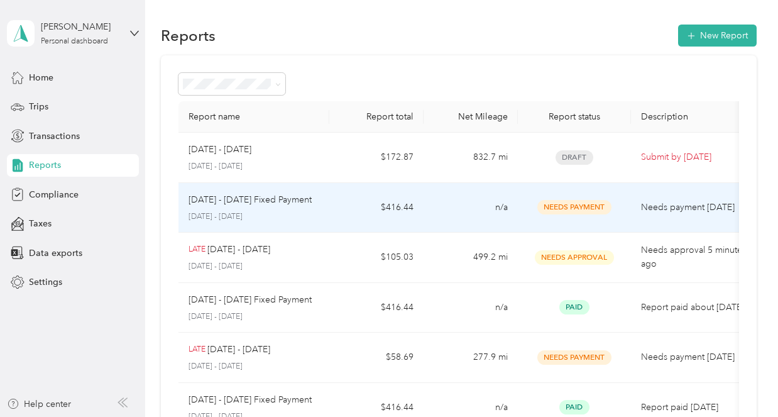
click at [319, 217] on p "[DATE] - [DATE]" at bounding box center [253, 216] width 131 height 11
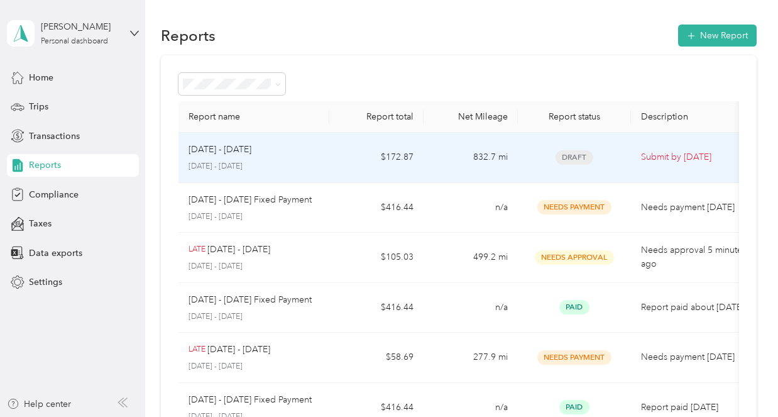
click at [311, 163] on p "[DATE] - [DATE]" at bounding box center [253, 166] width 131 height 11
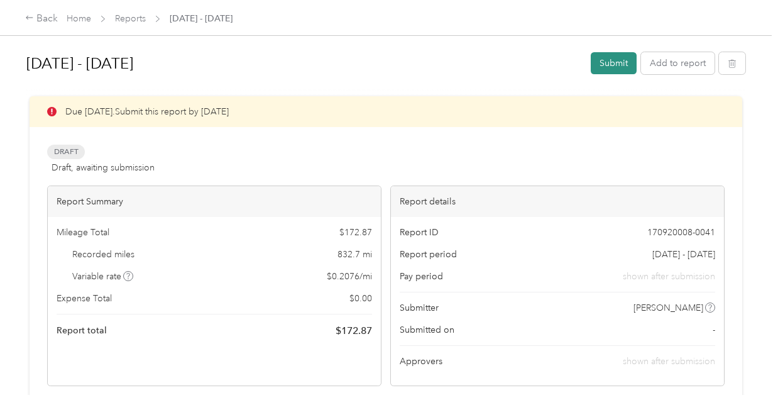
click at [606, 66] on button "Submit" at bounding box center [614, 63] width 46 height 22
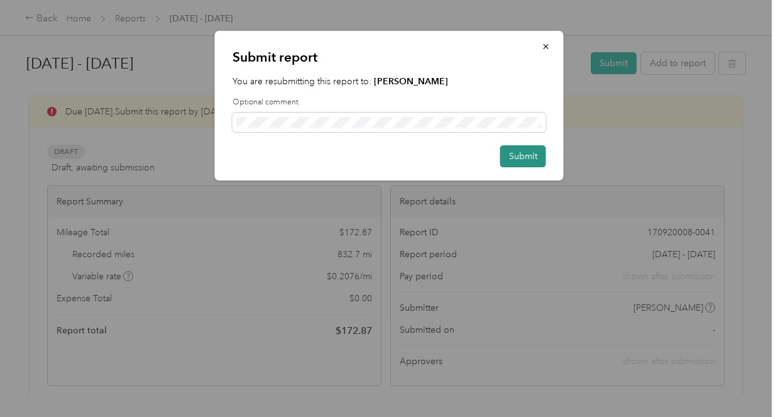
click at [536, 159] on button "Submit" at bounding box center [523, 156] width 46 height 22
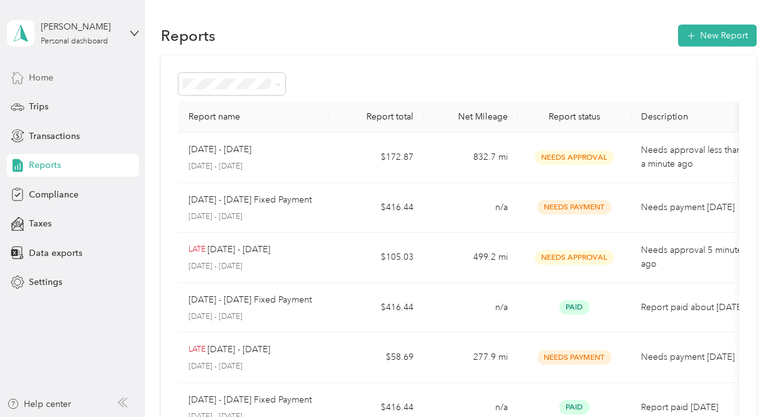
click at [45, 78] on span "Home" at bounding box center [41, 77] width 25 height 13
